Goal: Transaction & Acquisition: Purchase product/service

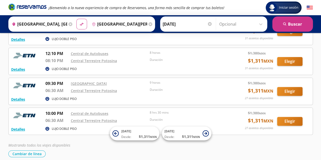
scroll to position [57, 0]
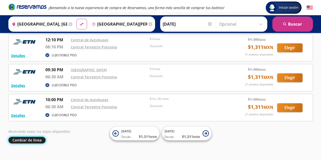
click at [35, 138] on button "Cambiar de línea" at bounding box center [26, 140] width 37 height 7
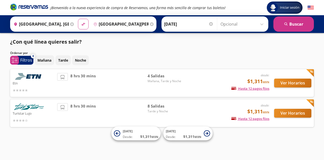
click at [29, 104] on img at bounding box center [29, 106] width 33 height 7
click at [296, 118] on div "Ver Horarios" at bounding box center [291, 113] width 42 height 20
click at [296, 115] on button "Ver Horarios" at bounding box center [293, 113] width 37 height 9
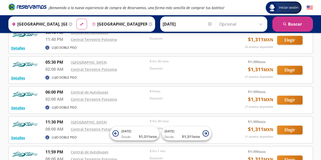
scroll to position [125, 0]
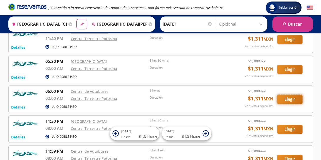
click at [287, 101] on button "Elegir" at bounding box center [289, 99] width 25 height 9
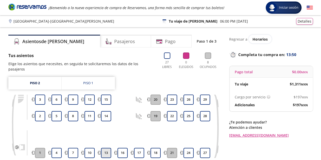
click at [107, 150] on button "13" at bounding box center [106, 153] width 10 height 10
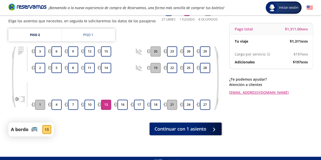
scroll to position [41, 0]
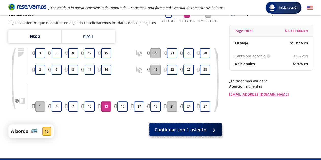
click at [183, 131] on span "Continuar con 1 asiento" at bounding box center [180, 129] width 52 height 7
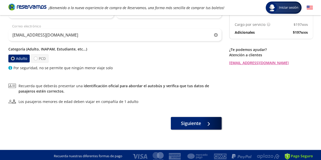
scroll to position [75, 0]
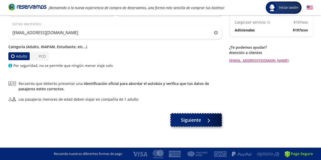
click at [198, 123] on span "Siguiente" at bounding box center [191, 120] width 20 height 7
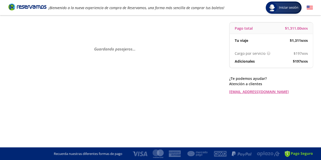
scroll to position [0, 0]
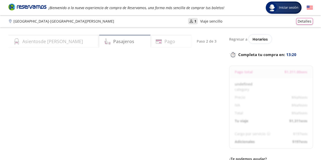
select select "MX"
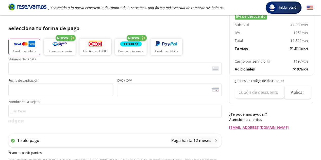
scroll to position [109, 0]
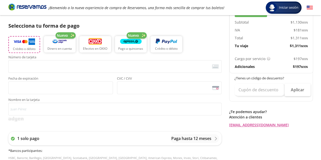
click at [32, 42] on img "button" at bounding box center [24, 42] width 22 height 8
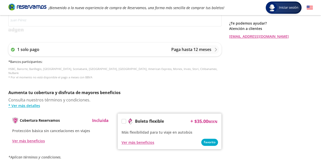
scroll to position [256, 0]
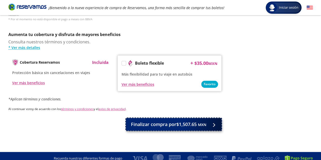
click at [177, 121] on span "Finalizar compra por $1,507.65 MXN" at bounding box center [168, 124] width 75 height 7
click at [159, 122] on span "Finalizar compra por $1,507.65 MXN" at bounding box center [168, 124] width 75 height 7
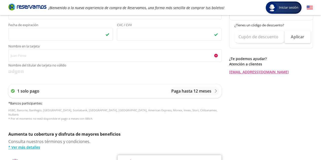
scroll to position [162, 0]
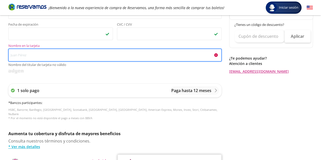
click at [84, 60] on input "Nombre en la tarjeta Nombre del titular de tarjeta no válido" at bounding box center [114, 55] width 213 height 13
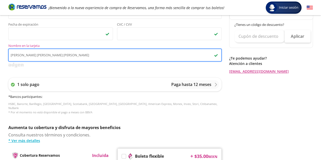
type input "[PERSON_NAME] [PERSON_NAME] [PERSON_NAME]"
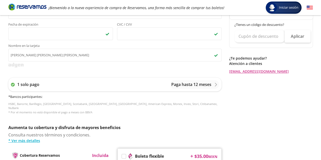
click at [253, 109] on div "Regresar a Horarios Completa tu compra en : 11:33 Pago total $ 1,507.65 MXN [PE…" at bounding box center [271, 48] width 84 height 352
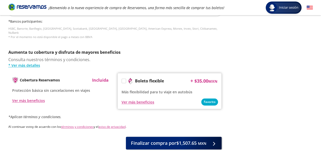
scroll to position [245, 0]
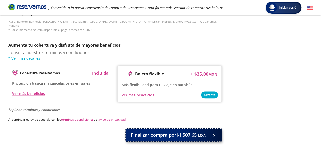
click at [183, 132] on span "Finalizar compra por $1,507.65 MXN" at bounding box center [168, 135] width 75 height 7
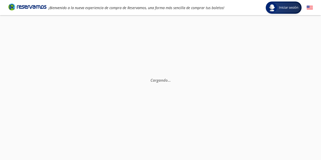
scroll to position [0, 0]
select select "MX"
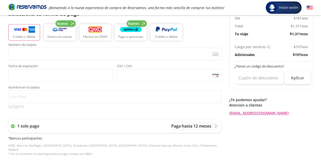
scroll to position [122, 0]
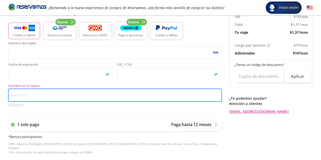
click at [65, 95] on input "Nombre en la tarjeta" at bounding box center [114, 95] width 213 height 13
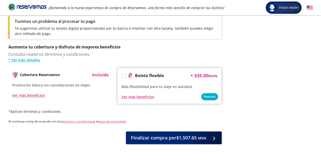
scroll to position [284, 0]
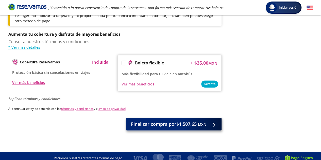
type input "[PERSON_NAME] [PERSON_NAME] [PERSON_NAME]"
click at [181, 121] on span "Finalizar compra por $1,507.65 MXN" at bounding box center [168, 124] width 75 height 7
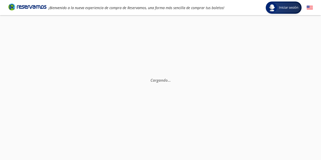
scroll to position [0, 0]
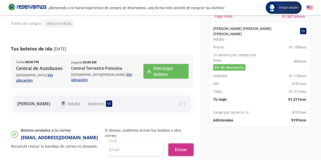
scroll to position [53, 0]
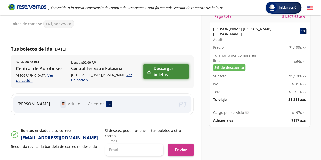
click at [162, 70] on link "Descargar boletos" at bounding box center [165, 71] width 45 height 15
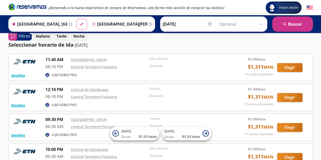
scroll to position [64, 0]
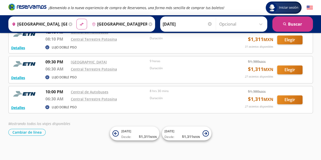
click at [40, 127] on div "Mostrando todos los viajes disponibles Cambiar de línea Cambiar de línea" at bounding box center [160, 128] width 304 height 15
click at [38, 131] on button "Cambiar de línea" at bounding box center [26, 132] width 37 height 7
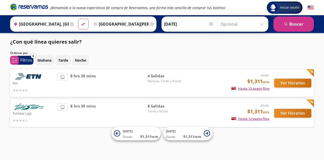
click at [34, 108] on img at bounding box center [29, 106] width 33 height 7
click at [289, 117] on button "Ver Horarios" at bounding box center [293, 113] width 37 height 9
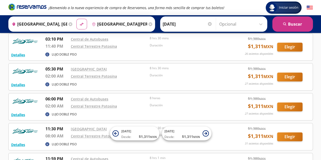
scroll to position [117, 0]
